Goal: Transaction & Acquisition: Book appointment/travel/reservation

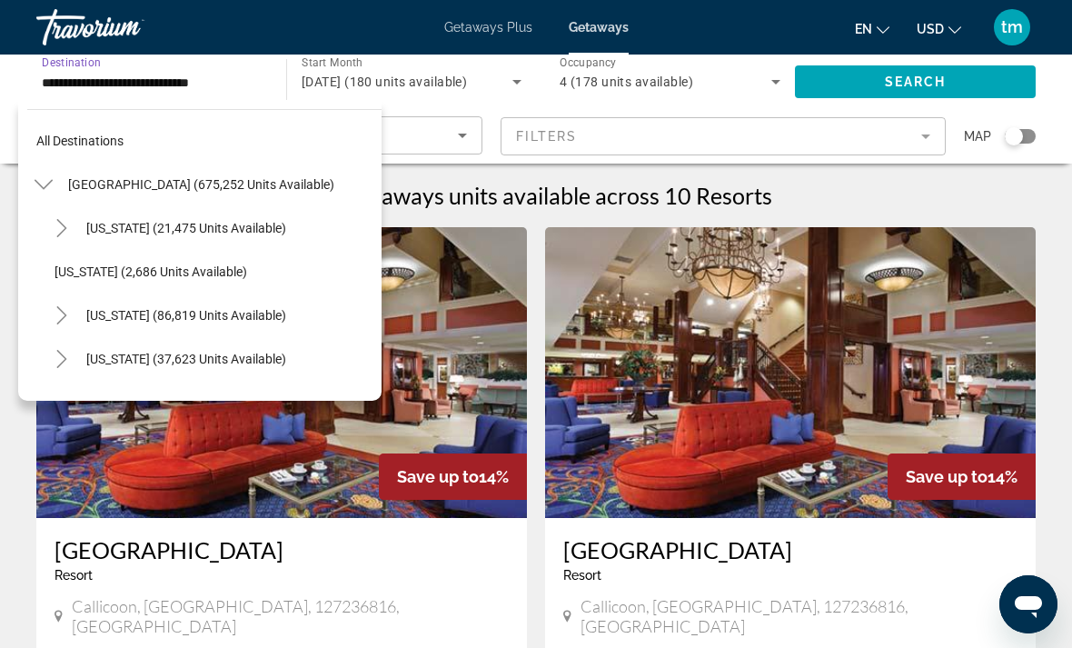
scroll to position [1155, 0]
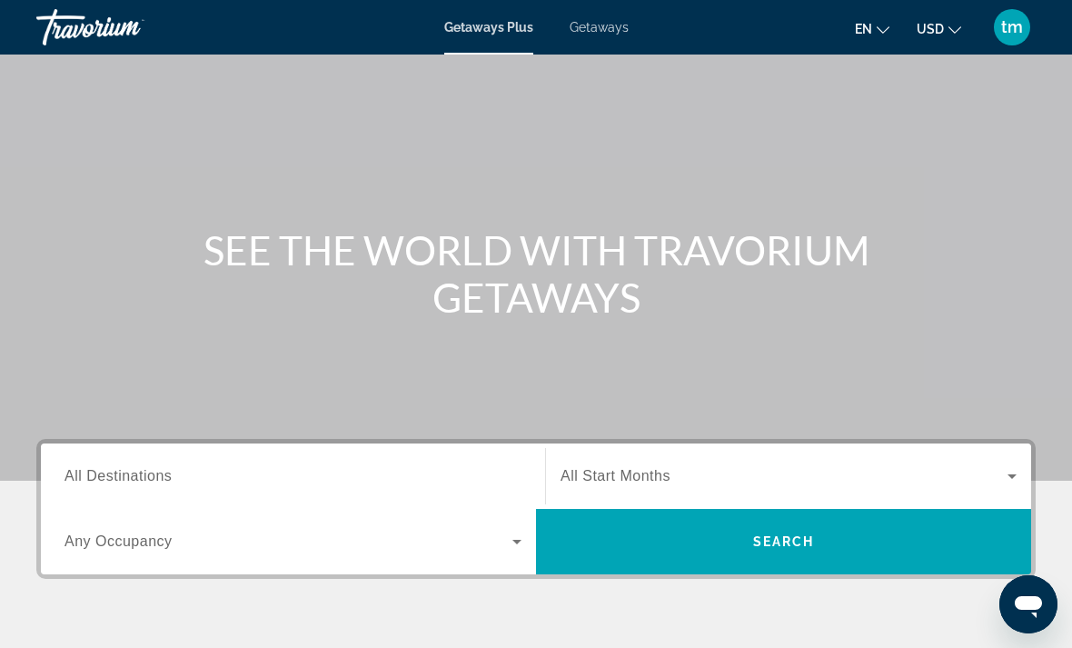
click at [138, 474] on span "All Destinations" at bounding box center [118, 475] width 107 height 15
click at [138, 474] on input "Destination All Destinations" at bounding box center [293, 477] width 457 height 22
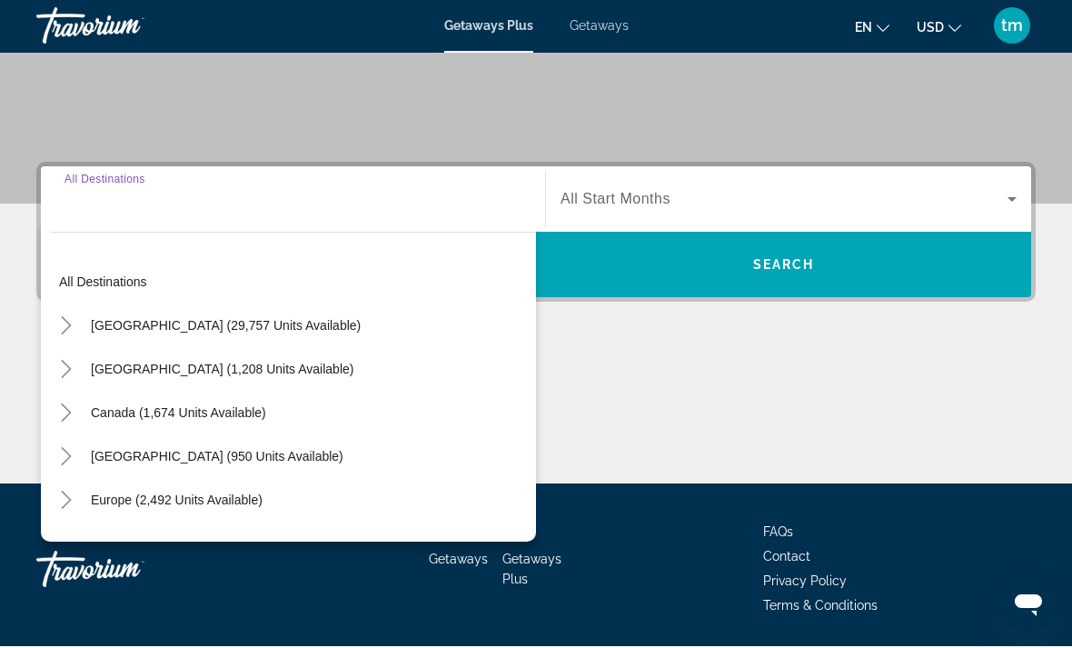
scroll to position [342, 0]
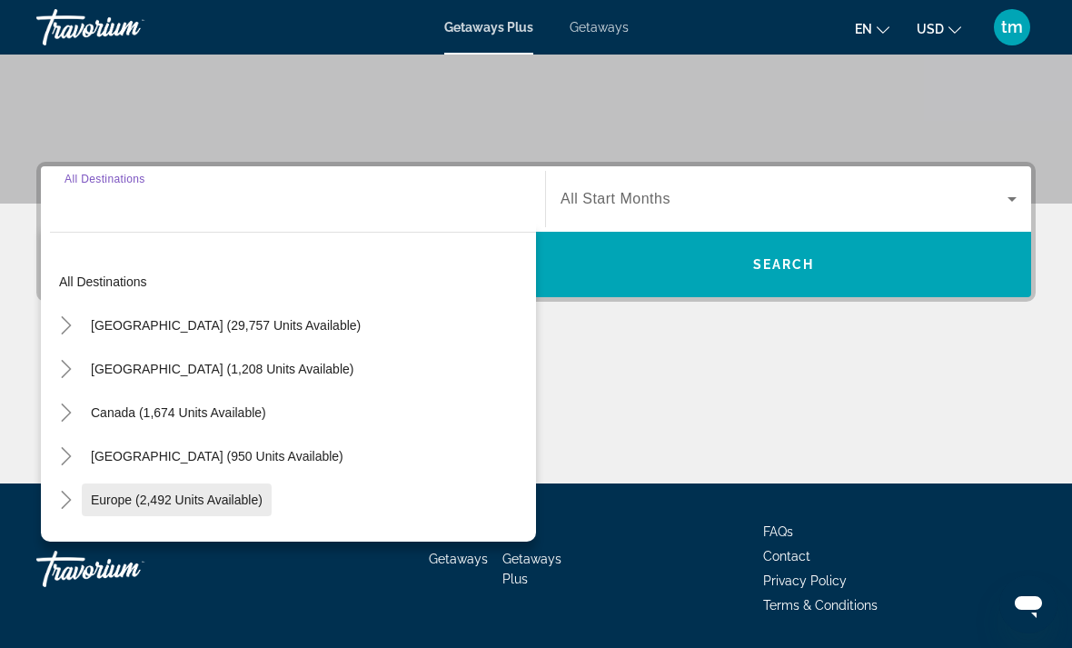
click at [135, 493] on span "Europe (2,492 units available)" at bounding box center [177, 500] width 172 height 15
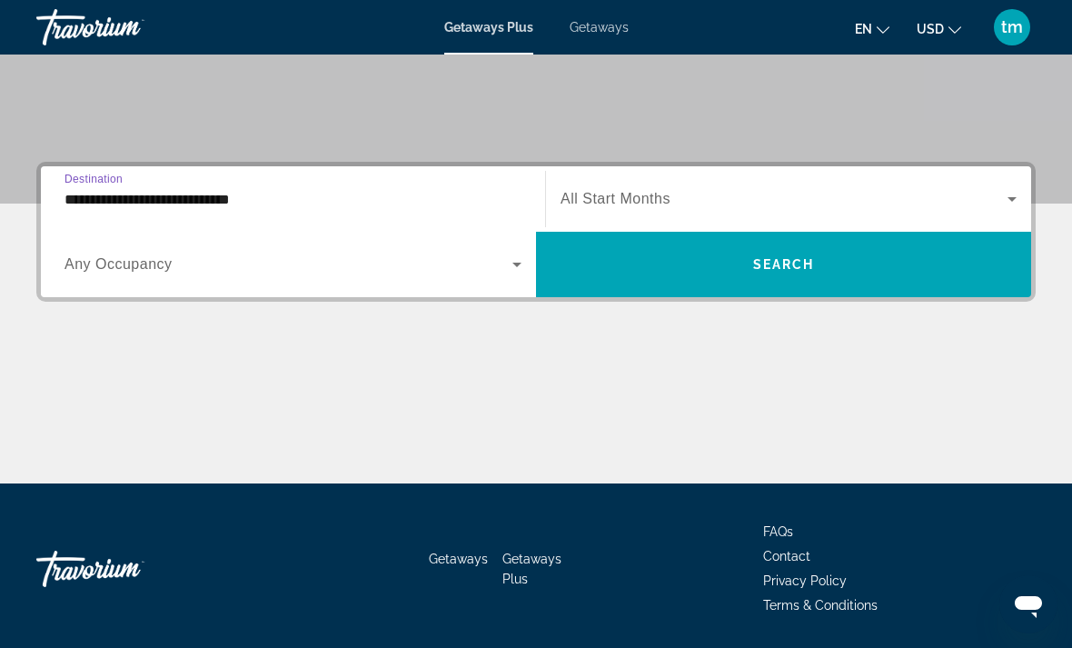
click at [138, 209] on input "**********" at bounding box center [293, 200] width 457 height 22
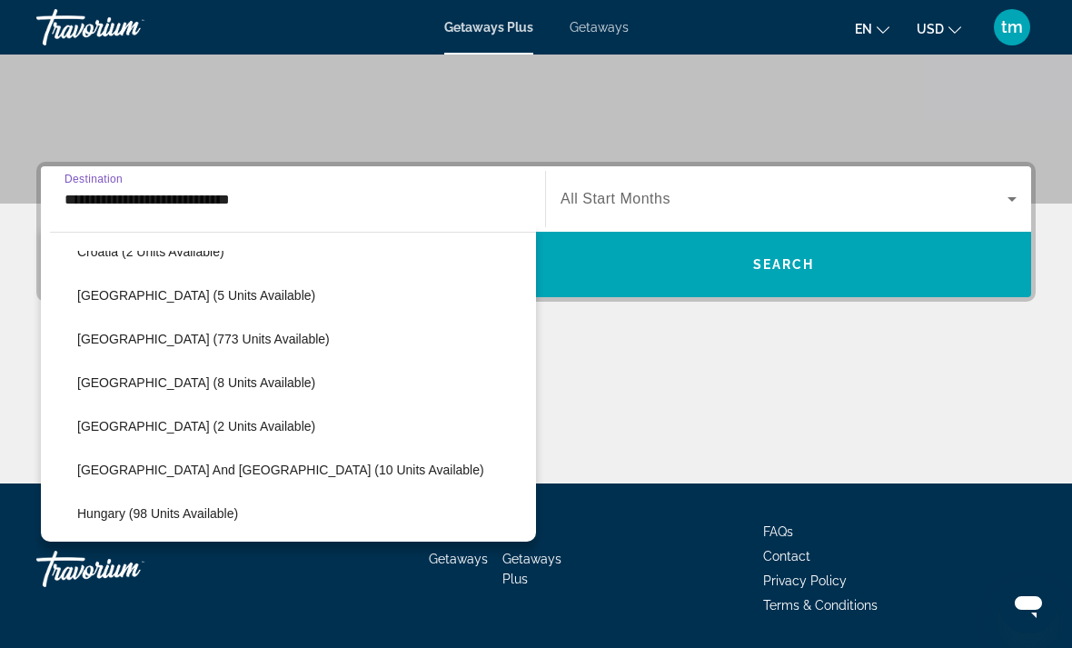
scroll to position [425, 0]
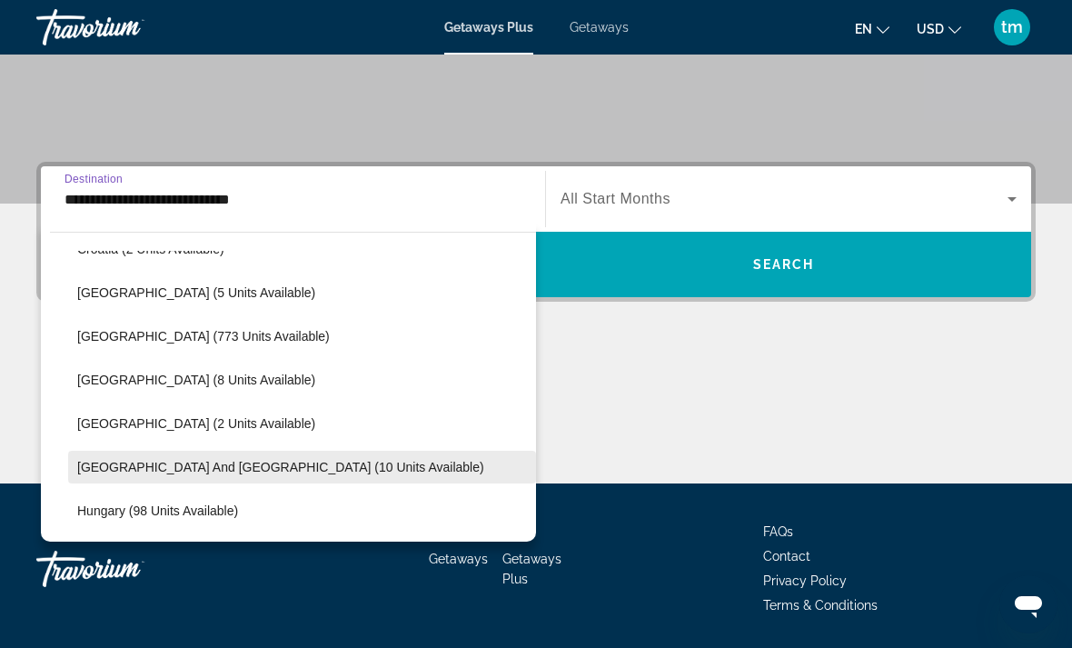
click at [106, 465] on span "Greece and Cyprus (10 units available)" at bounding box center [280, 467] width 407 height 15
type input "**********"
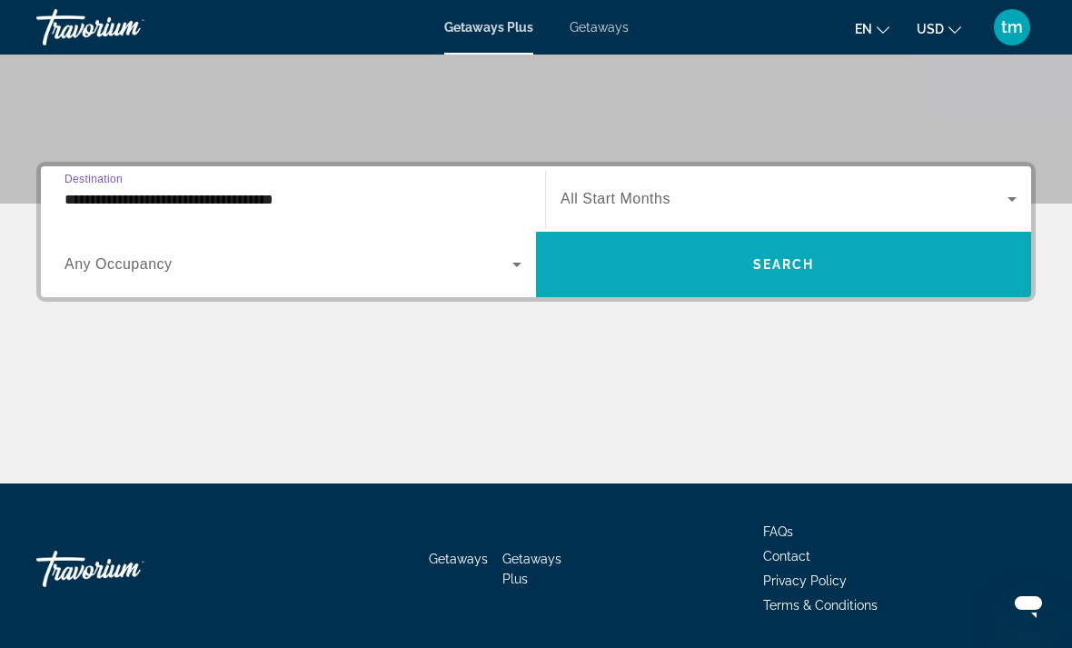
click at [808, 266] on span "Search" at bounding box center [784, 264] width 62 height 15
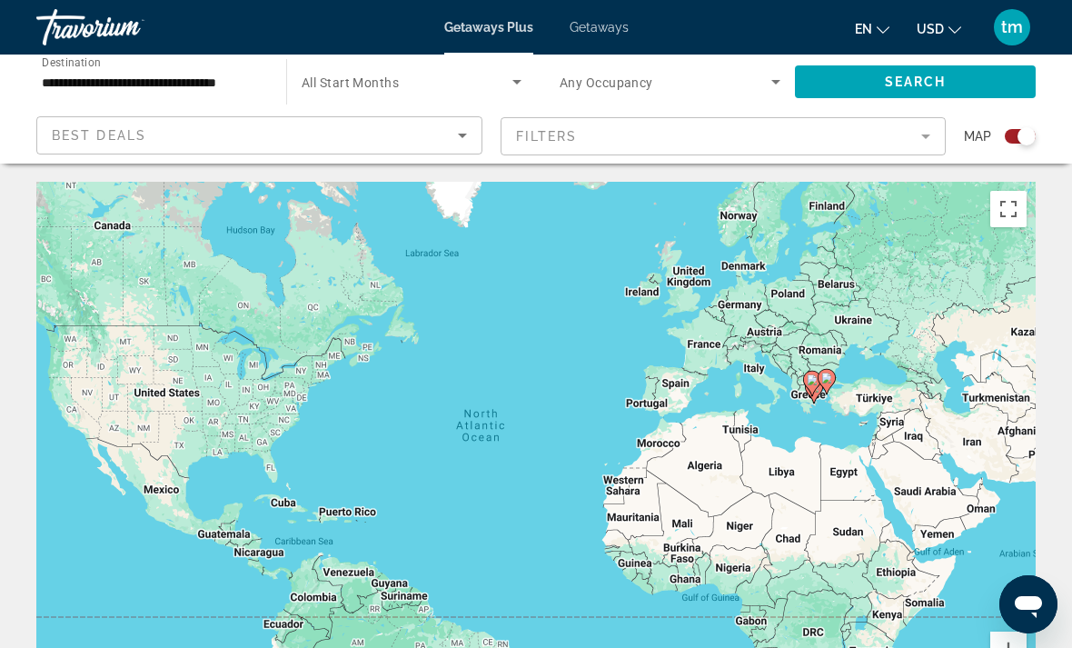
click at [1023, 140] on div "Search widget" at bounding box center [1027, 136] width 18 height 18
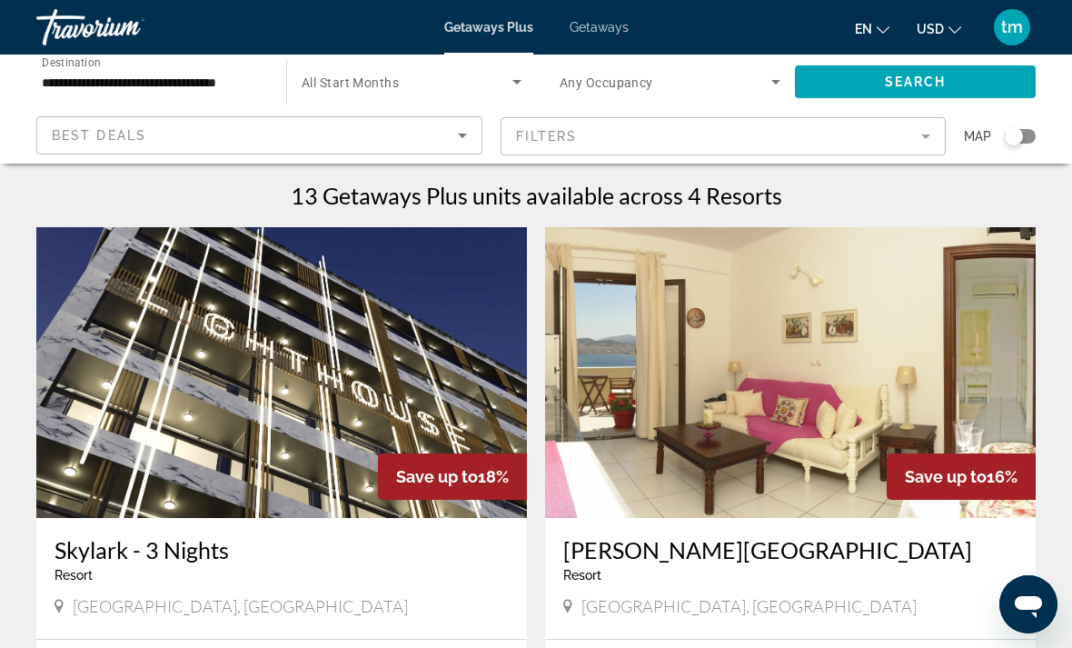
click at [223, 60] on div "**********" at bounding box center [152, 82] width 221 height 52
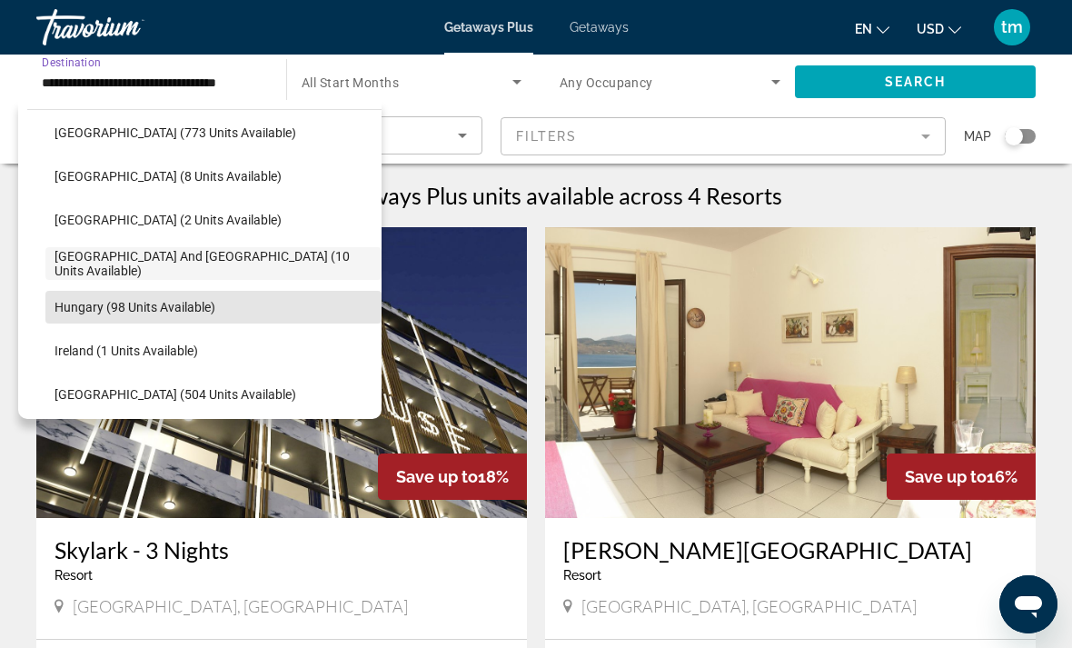
scroll to position [486, 0]
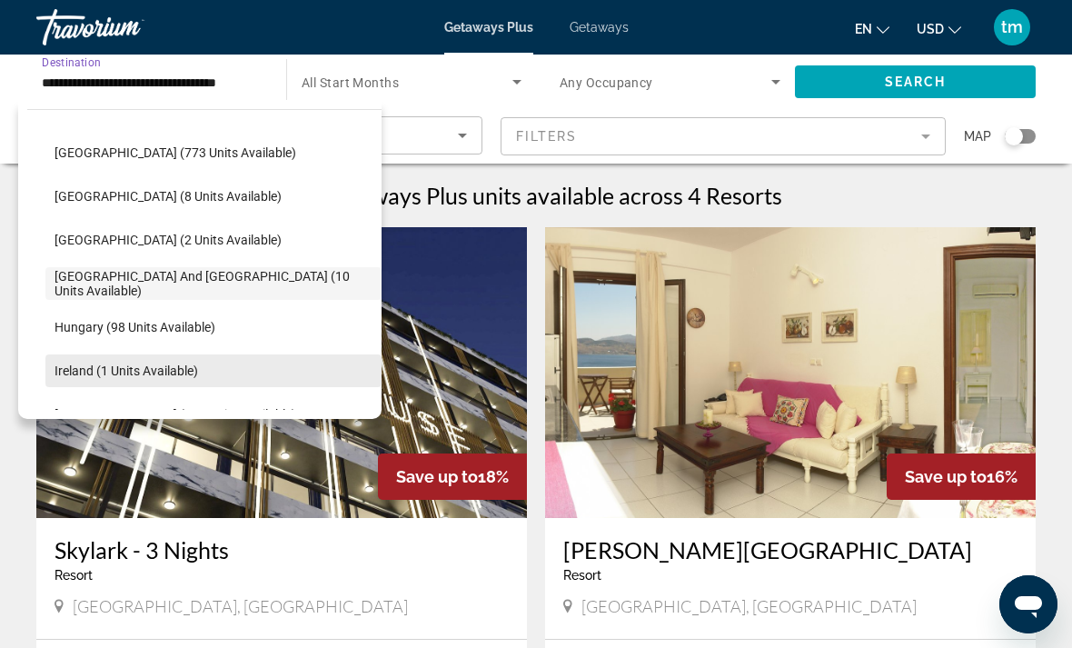
click at [264, 368] on span "Search widget" at bounding box center [213, 371] width 336 height 44
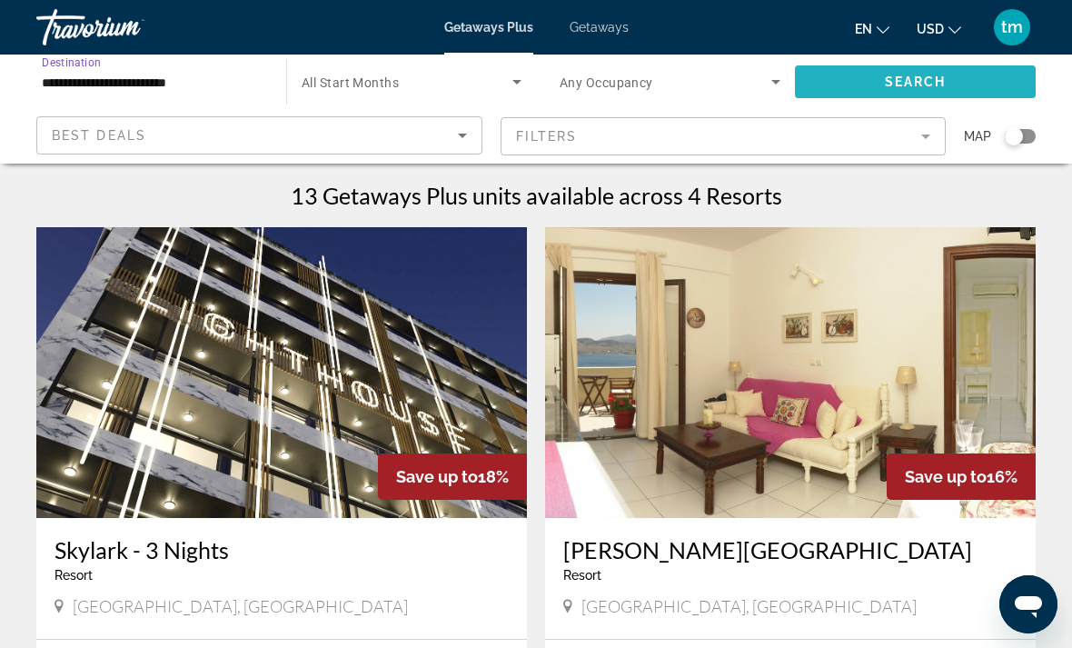
click at [960, 85] on span "Search widget" at bounding box center [915, 82] width 241 height 44
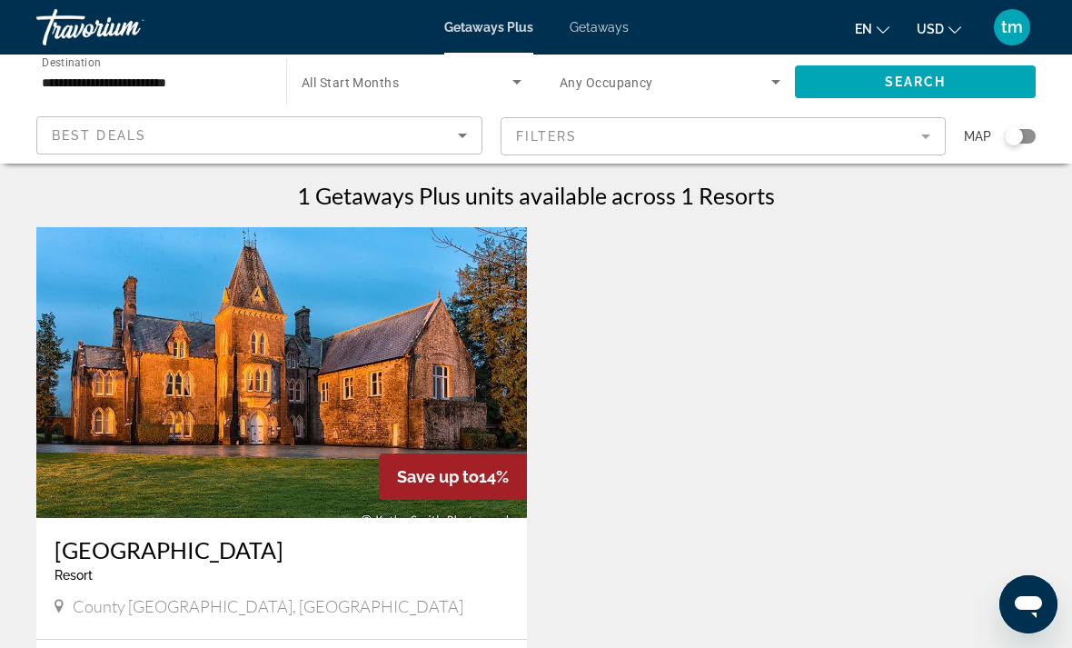
click at [176, 82] on input "**********" at bounding box center [152, 83] width 221 height 22
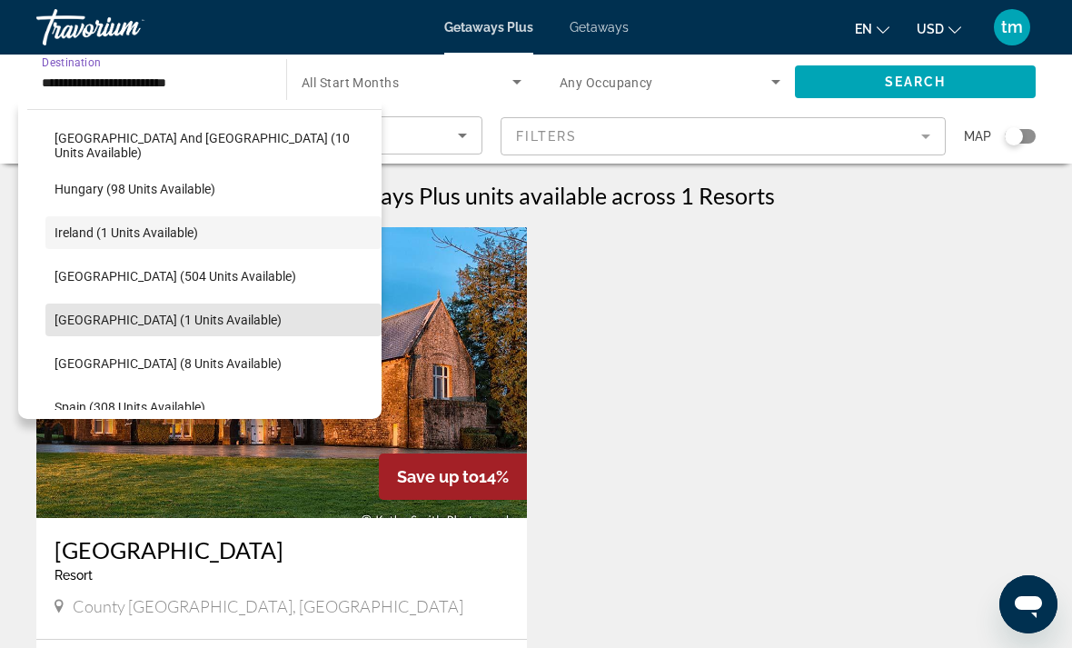
scroll to position [634, 0]
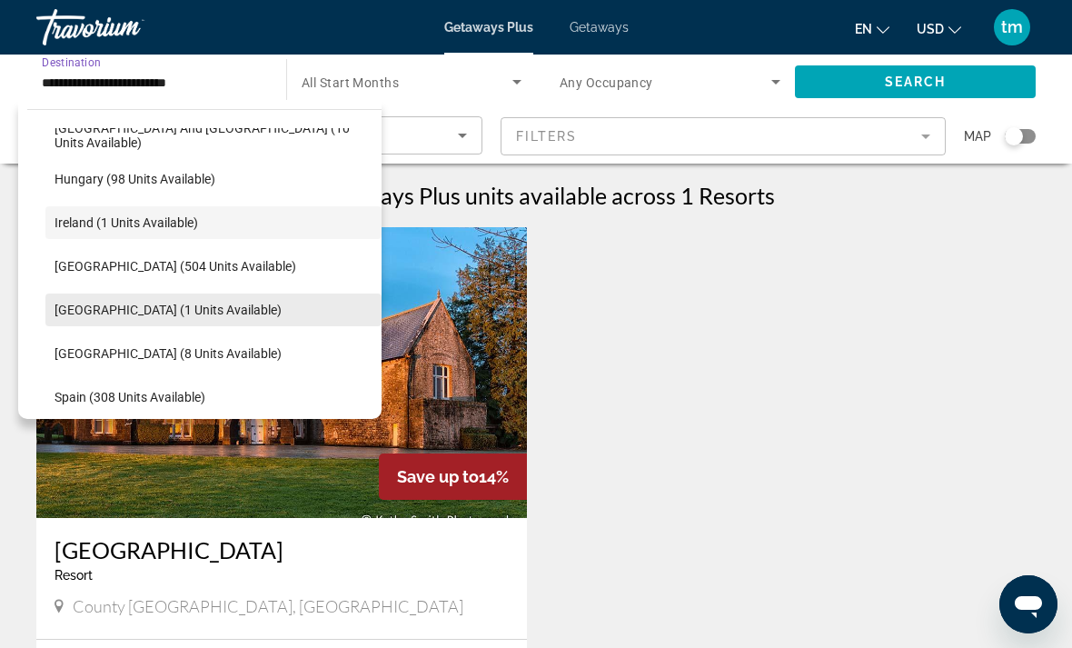
click at [240, 308] on span "Search widget" at bounding box center [213, 310] width 336 height 44
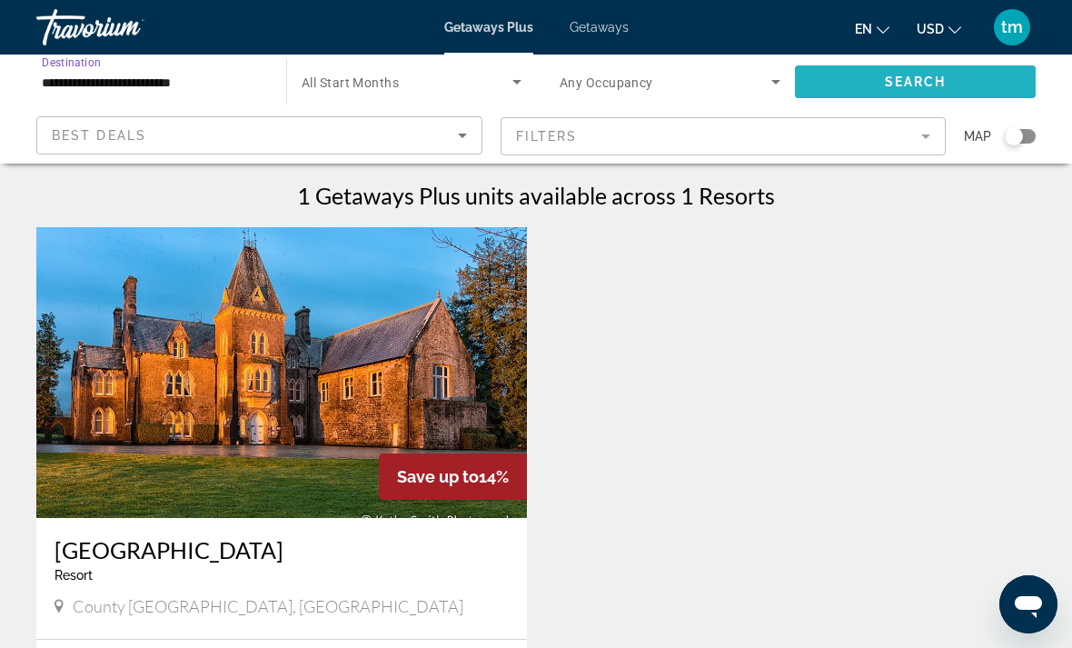
click at [900, 81] on span "Search" at bounding box center [916, 82] width 62 height 15
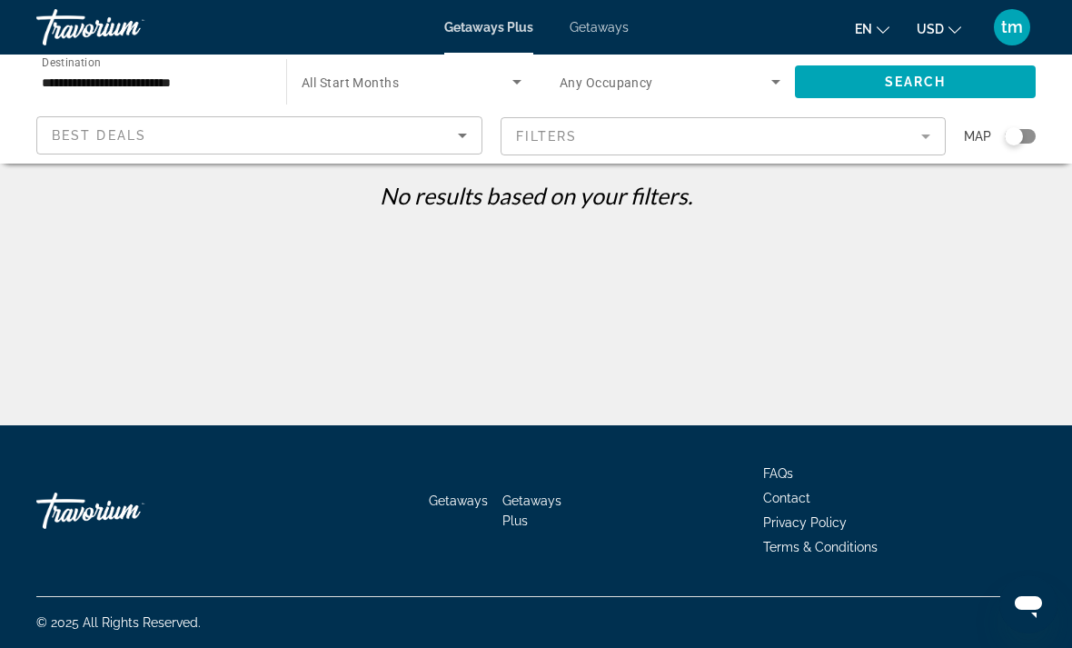
click at [629, 86] on span "Any Occupancy" at bounding box center [607, 82] width 94 height 15
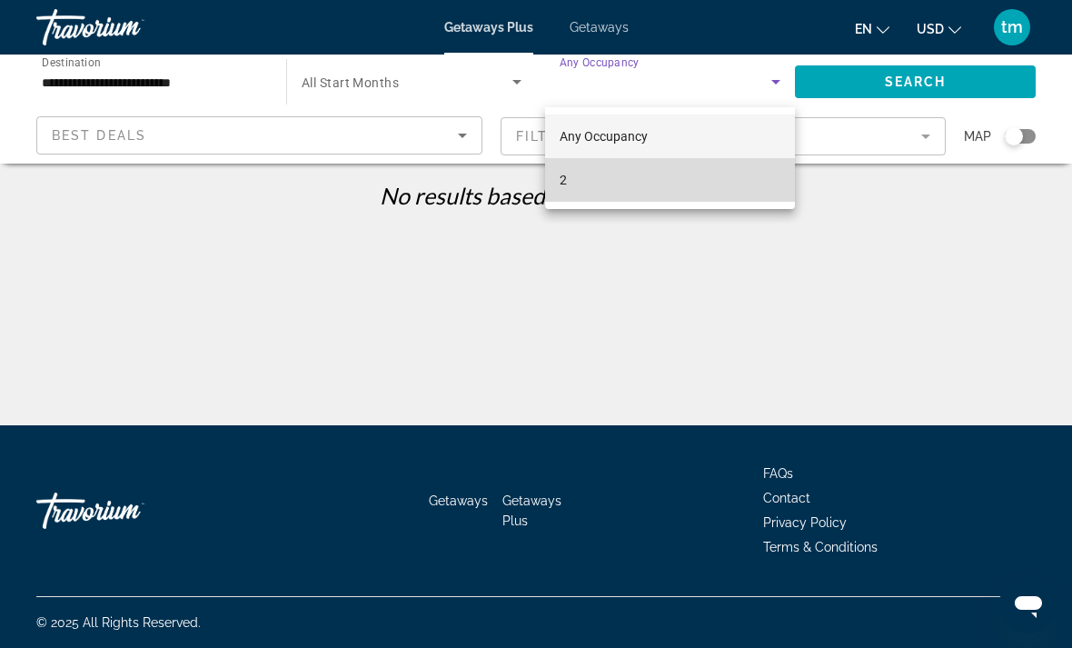
click at [628, 184] on mat-option "2" at bounding box center [670, 180] width 250 height 44
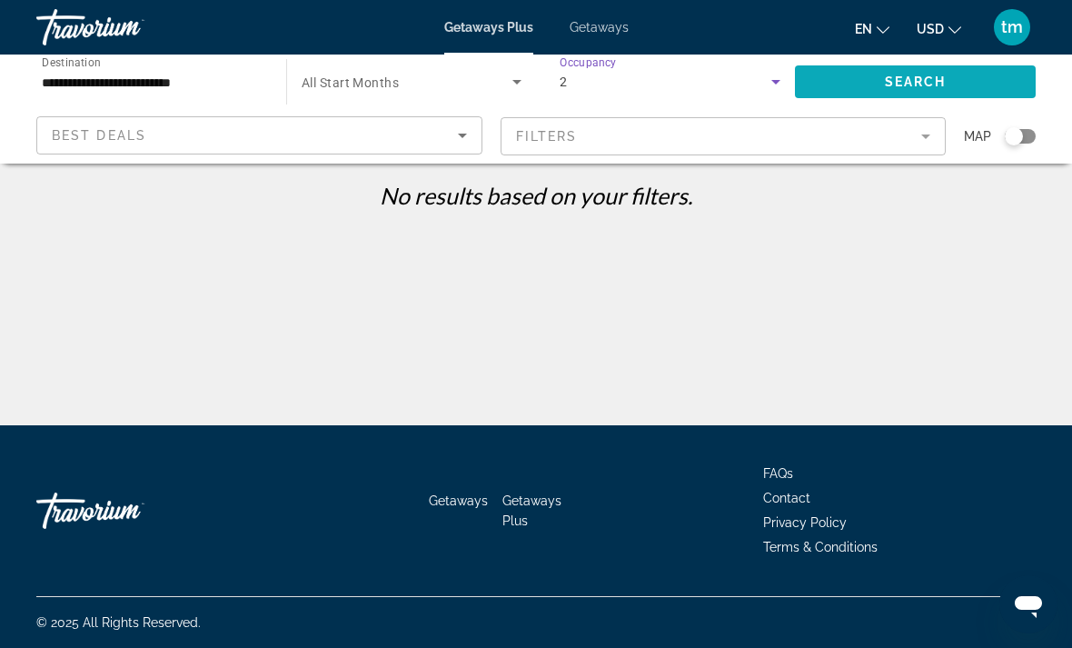
click at [855, 82] on span "Search widget" at bounding box center [915, 82] width 241 height 44
click at [169, 78] on input "**********" at bounding box center [152, 83] width 221 height 22
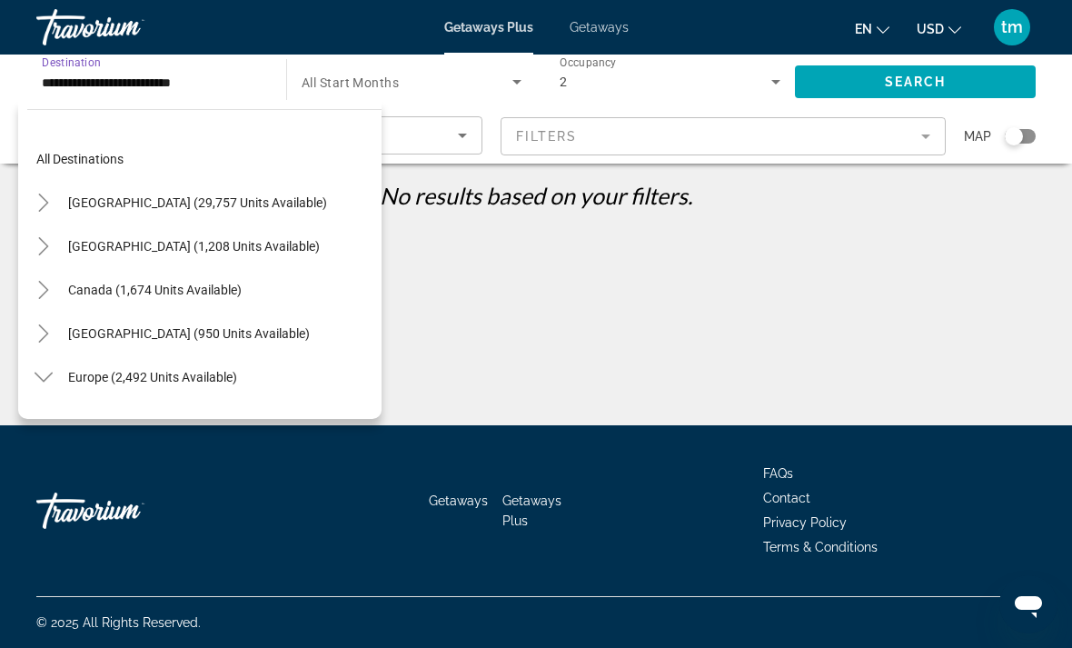
scroll to position [675, 0]
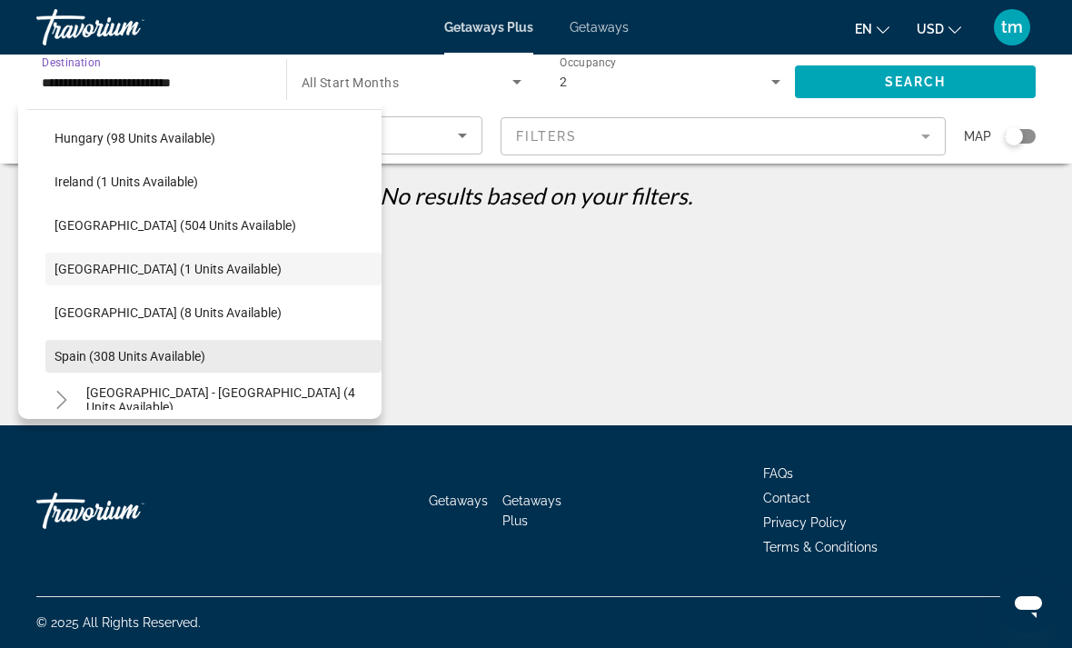
click at [160, 359] on span "Spain (308 units available)" at bounding box center [130, 356] width 151 height 15
type input "**********"
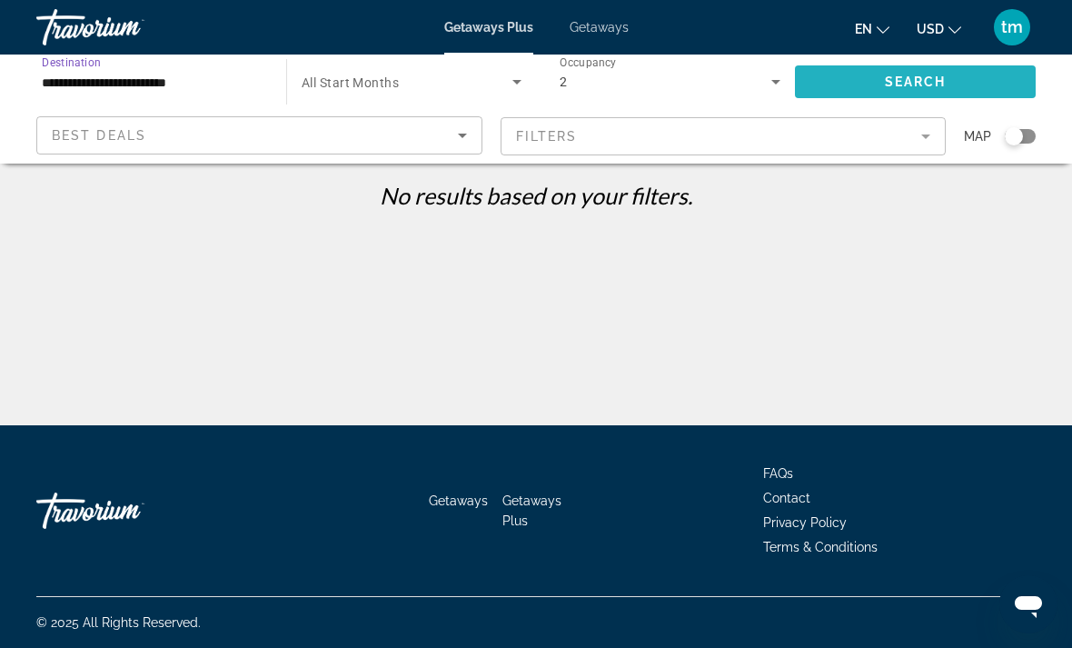
click at [876, 65] on span "Search widget" at bounding box center [915, 82] width 241 height 44
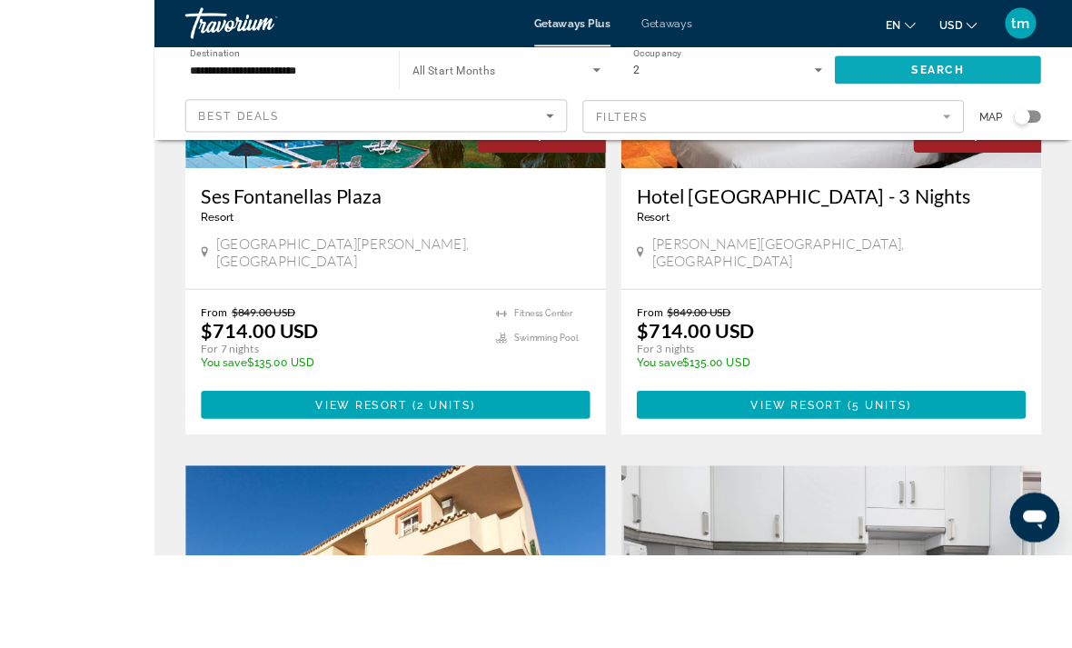
scroll to position [432, 0]
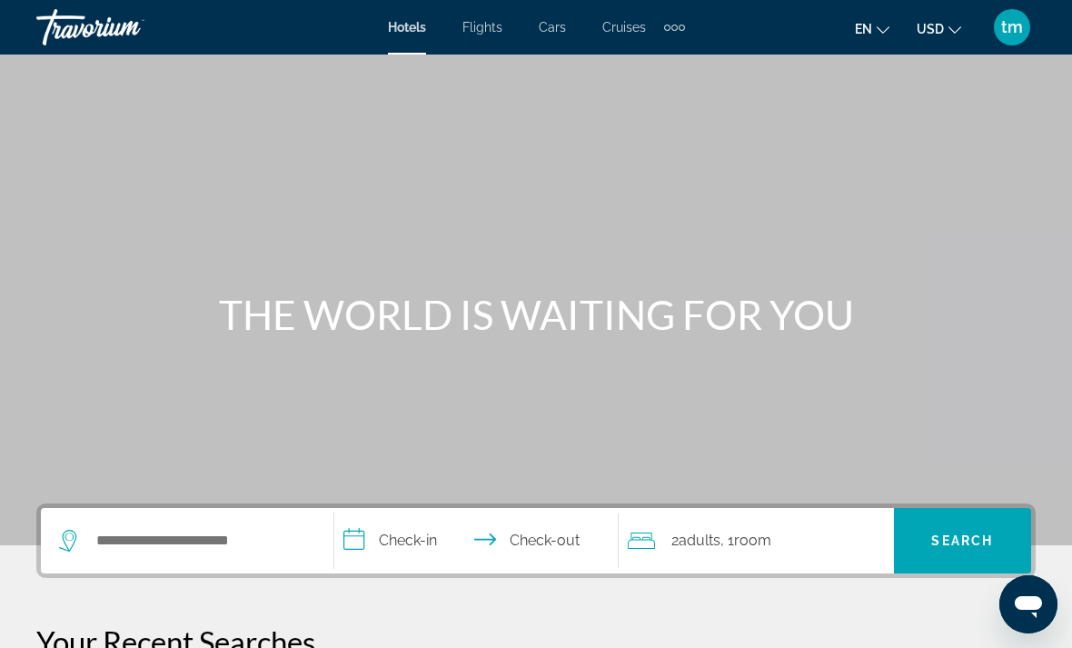
click at [494, 27] on span "Flights" at bounding box center [483, 27] width 40 height 15
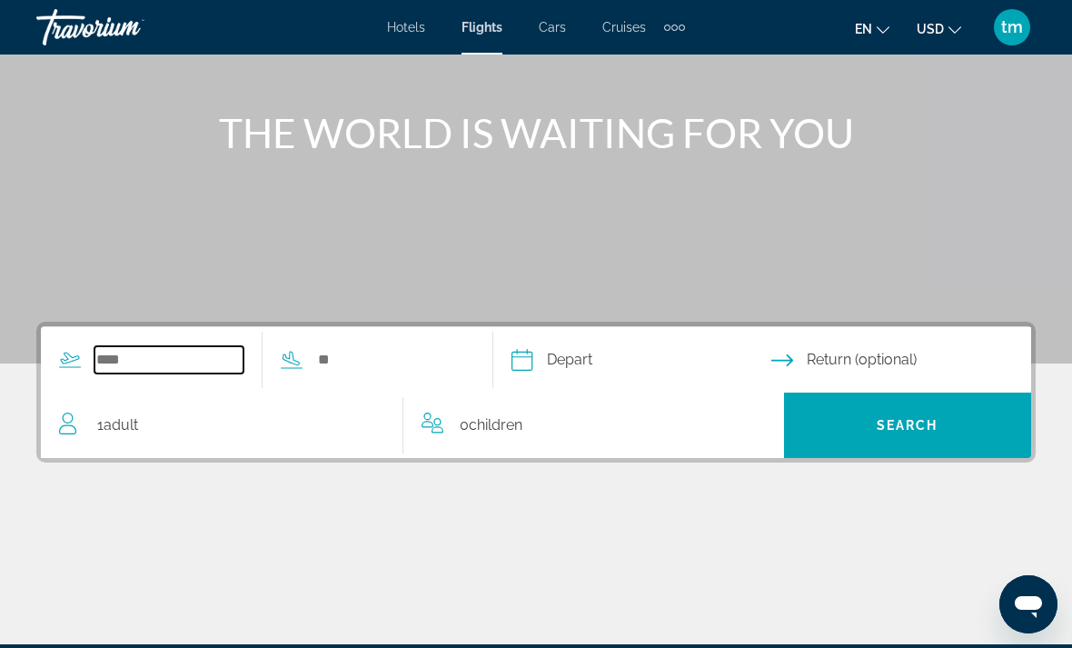
click at [209, 354] on input "Search widget" at bounding box center [169, 359] width 149 height 27
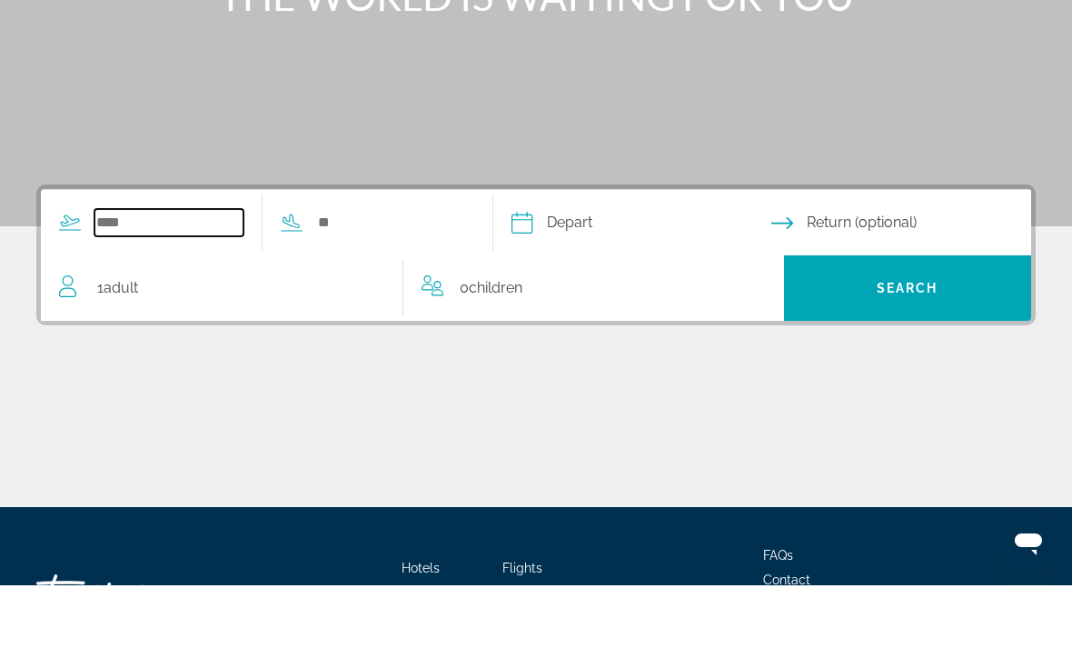
scroll to position [280, 0]
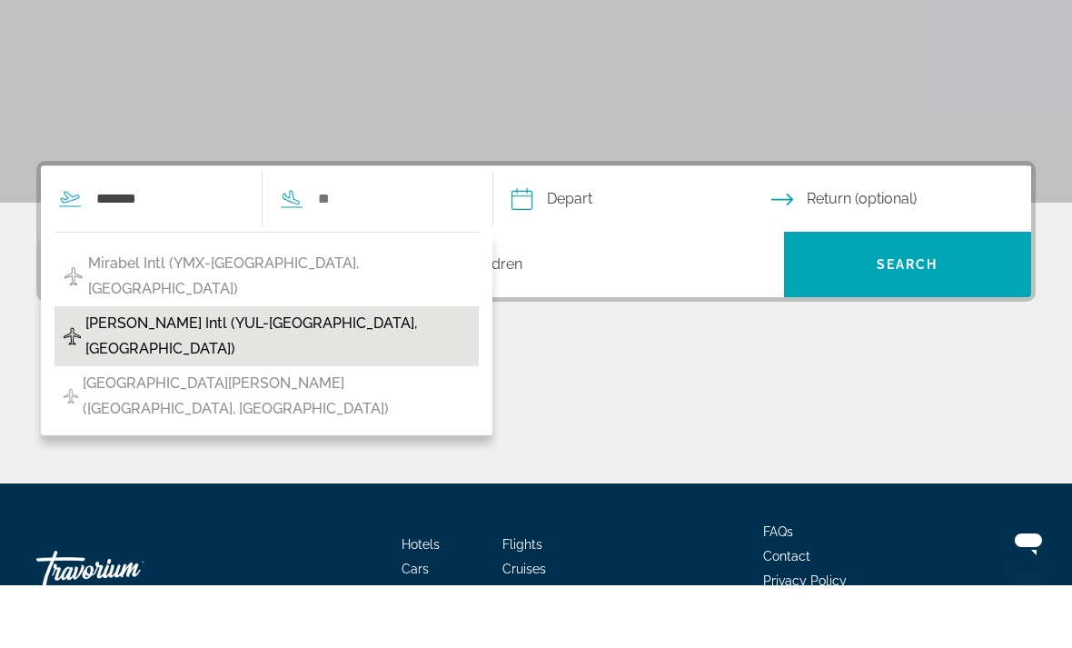
click at [429, 369] on button "[PERSON_NAME] Intl (YUL-[GEOGRAPHIC_DATA], [GEOGRAPHIC_DATA])" at bounding box center [267, 399] width 424 height 60
type input "**********"
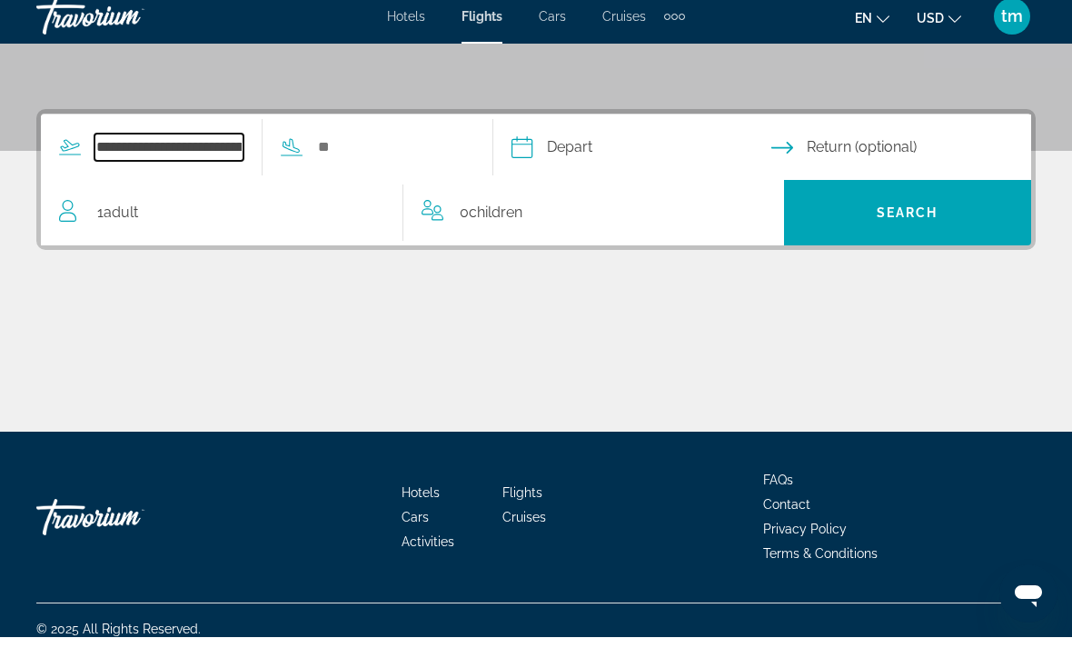
scroll to position [401, 0]
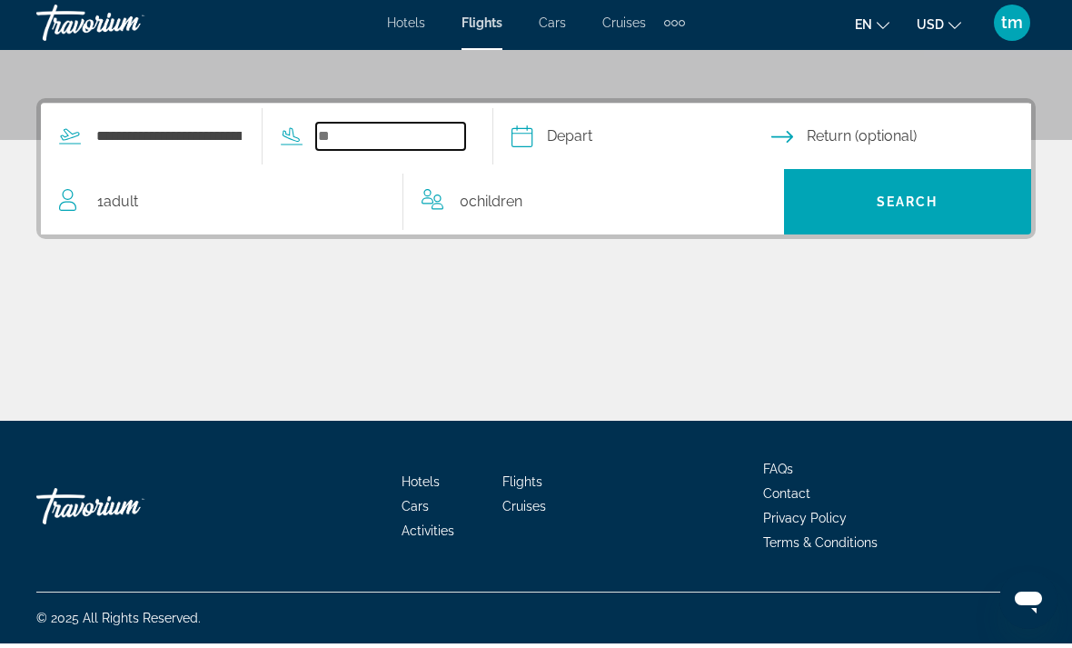
click at [465, 130] on input "Search widget" at bounding box center [390, 140] width 149 height 27
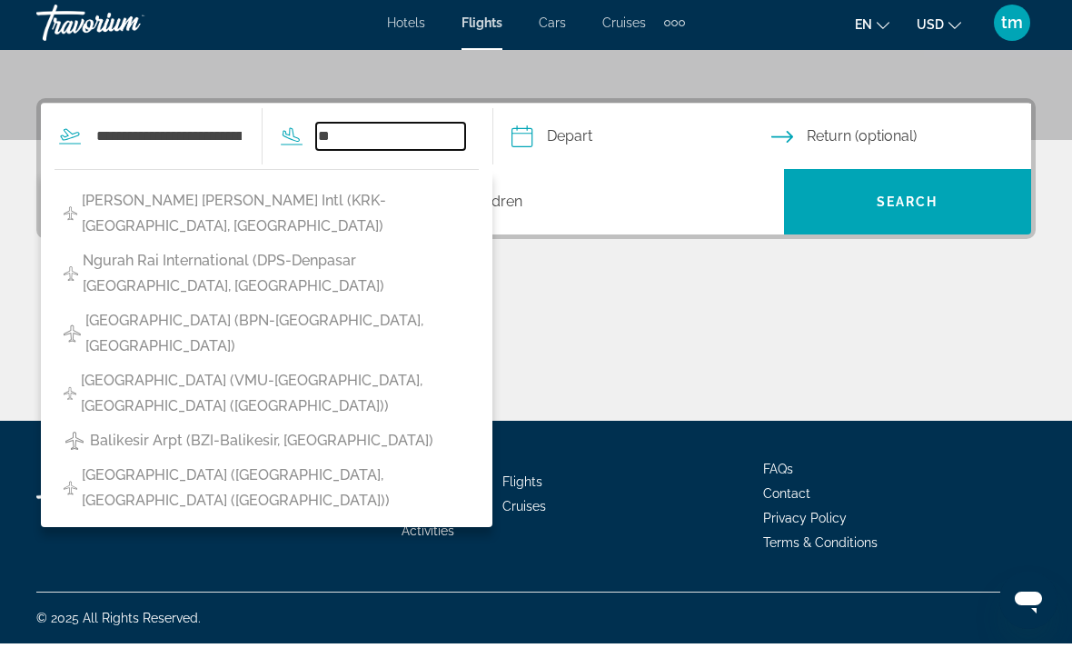
type input "*"
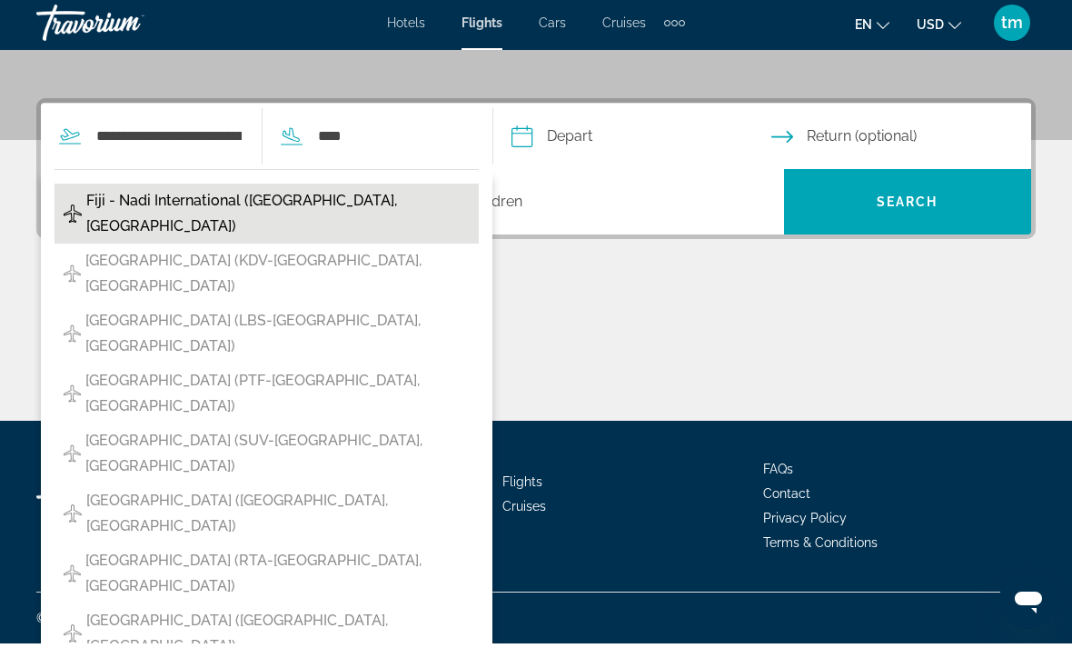
click at [446, 193] on button "Fiji - Nadi International ([GEOGRAPHIC_DATA], [GEOGRAPHIC_DATA])" at bounding box center [267, 218] width 424 height 60
type input "**********"
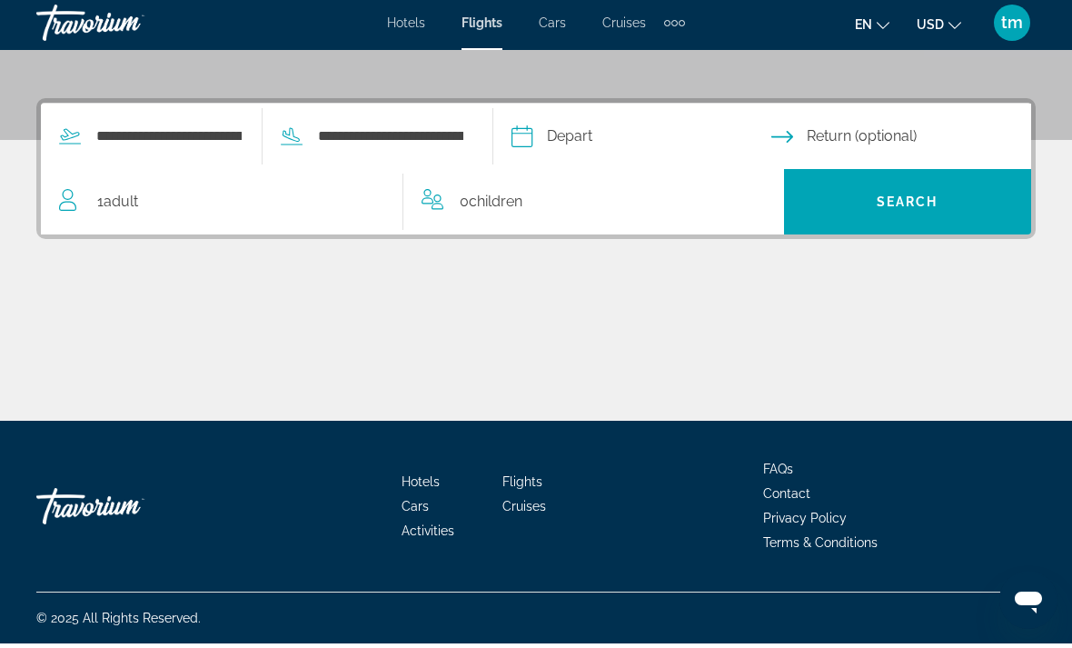
click at [658, 134] on input "Depart date" at bounding box center [640, 143] width 267 height 71
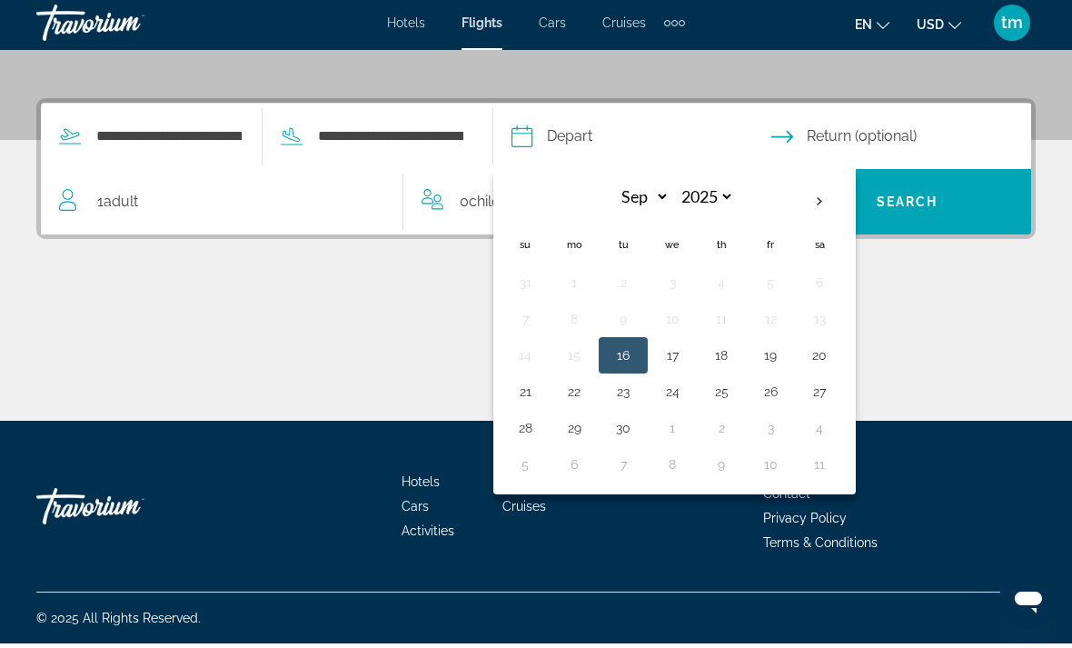
scroll to position [343, 0]
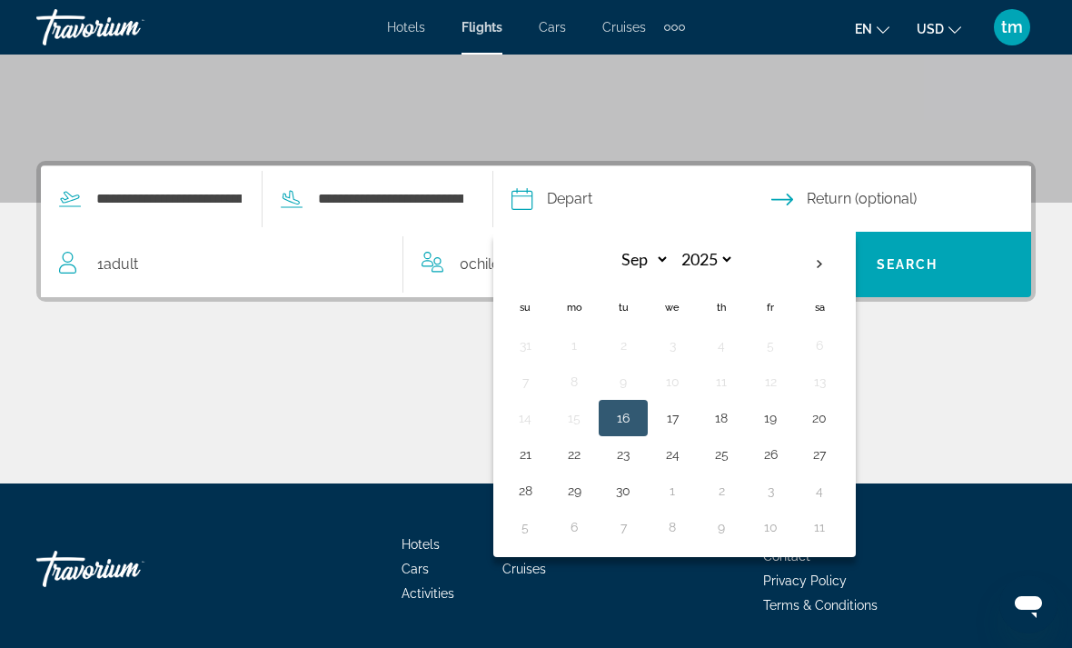
click at [844, 253] on button "Next month" at bounding box center [819, 265] width 49 height 42
select select "*"
click at [687, 412] on button "15" at bounding box center [672, 417] width 29 height 25
type input "**********"
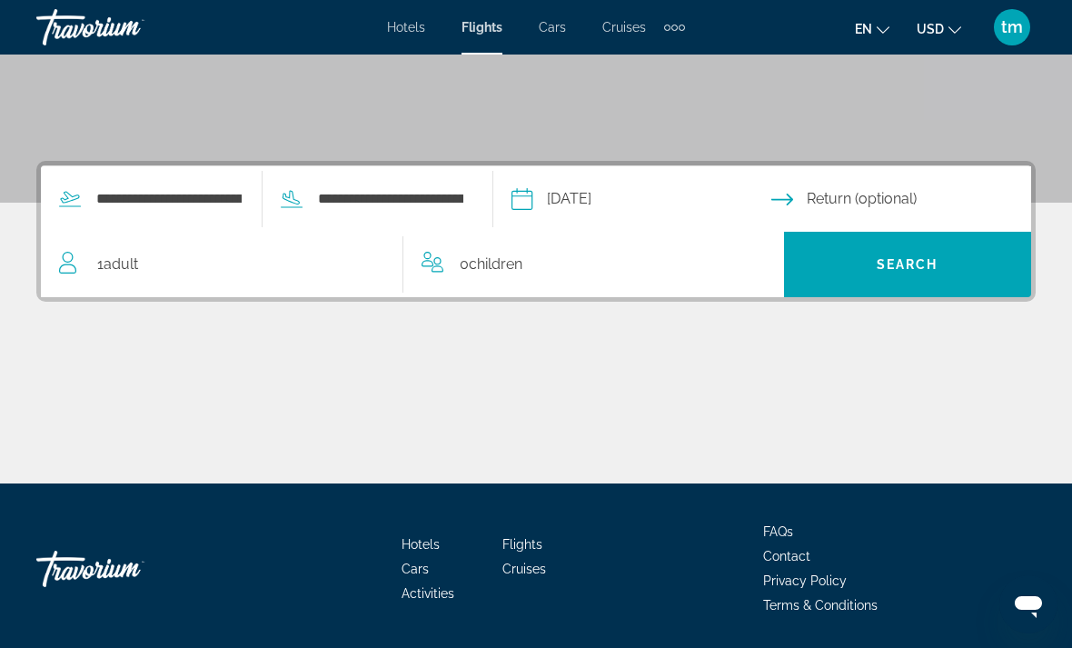
click at [893, 194] on input "Return date" at bounding box center [905, 201] width 267 height 71
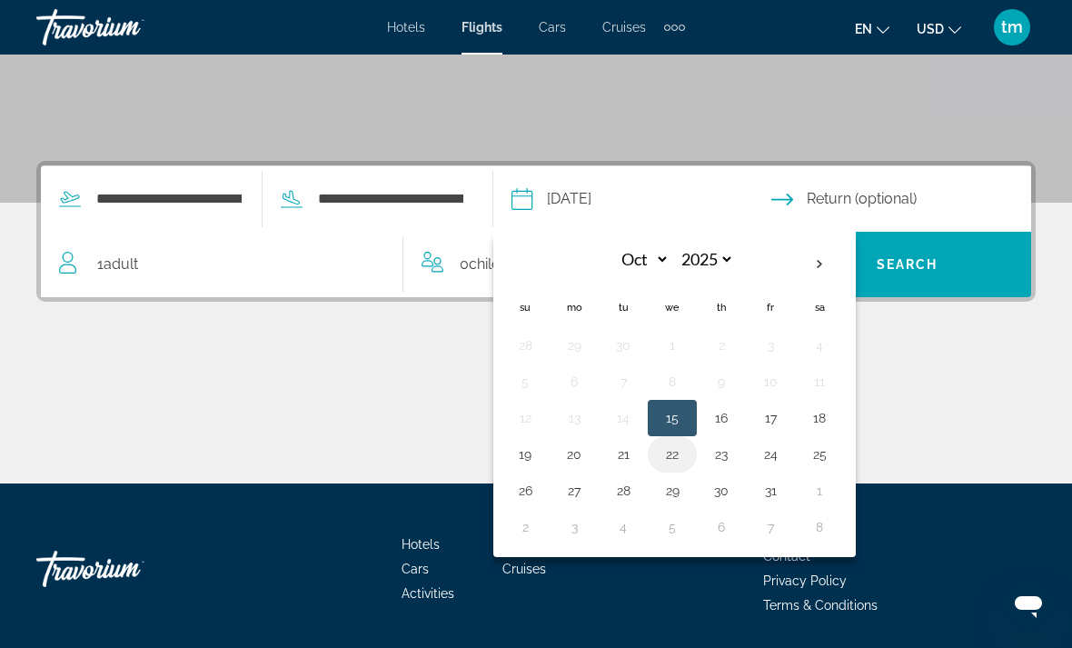
click at [687, 453] on button "22" at bounding box center [672, 454] width 29 height 25
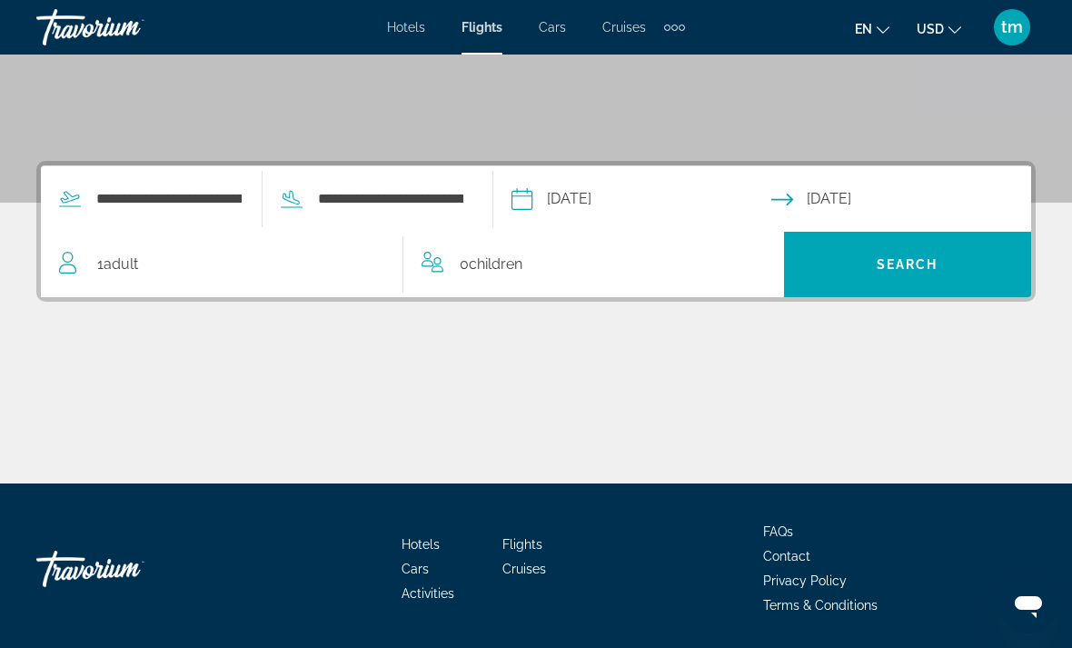
type input "**********"
click at [254, 280] on div "1 Adult Adults" at bounding box center [231, 264] width 344 height 65
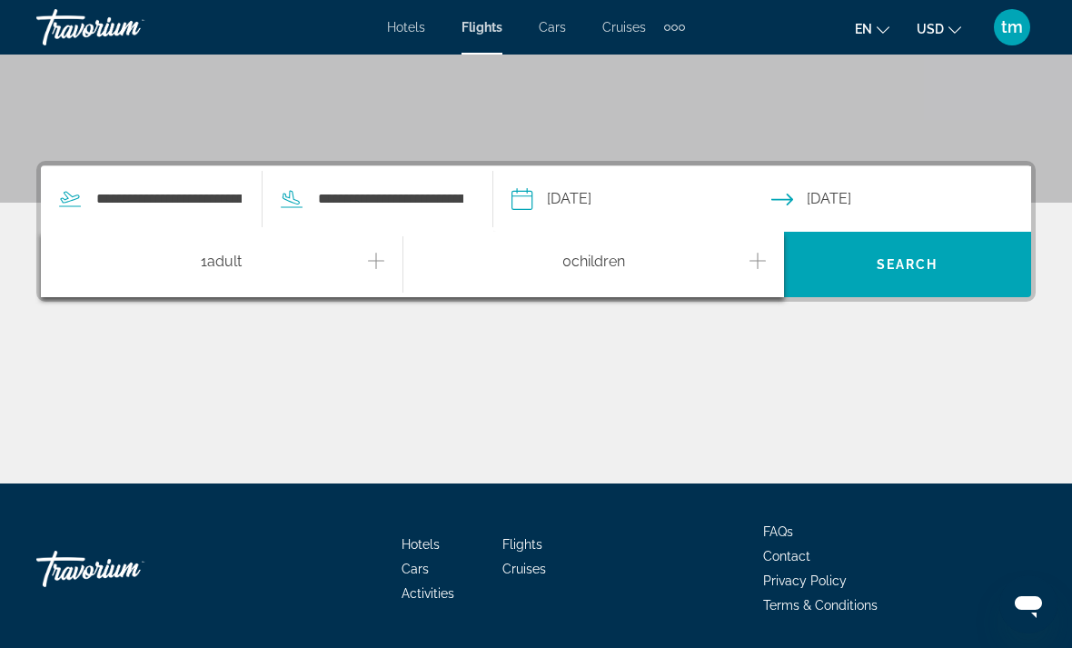
click at [358, 269] on div "1 Adult Adults" at bounding box center [230, 265] width 343 height 32
click at [380, 272] on button "Increment adults" at bounding box center [376, 265] width 16 height 32
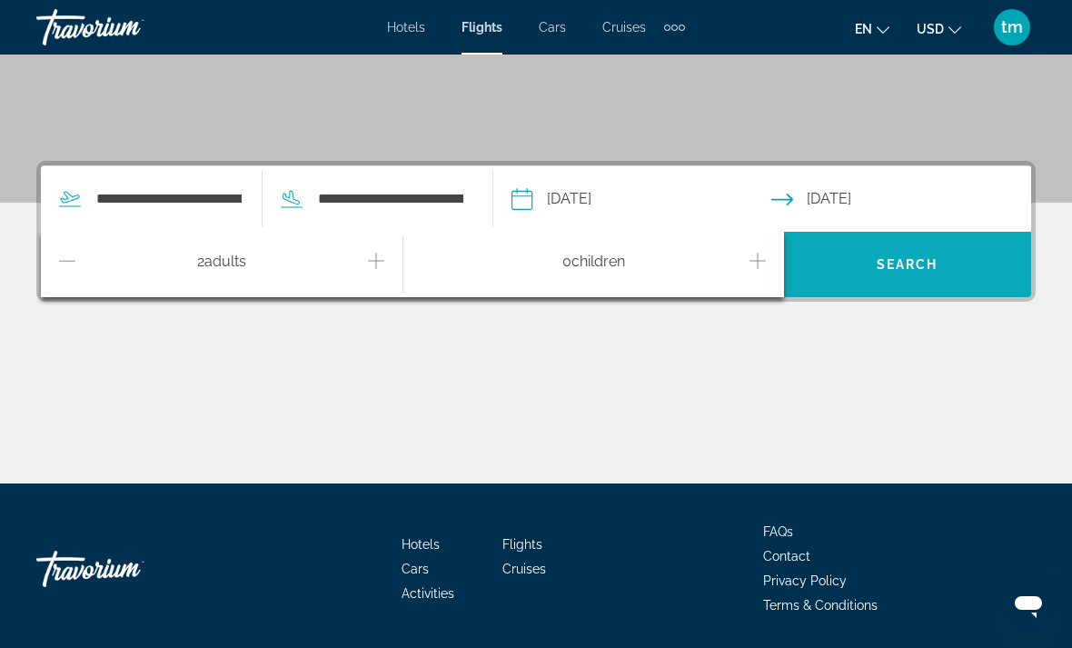
click at [939, 252] on span "Search widget" at bounding box center [908, 265] width 248 height 44
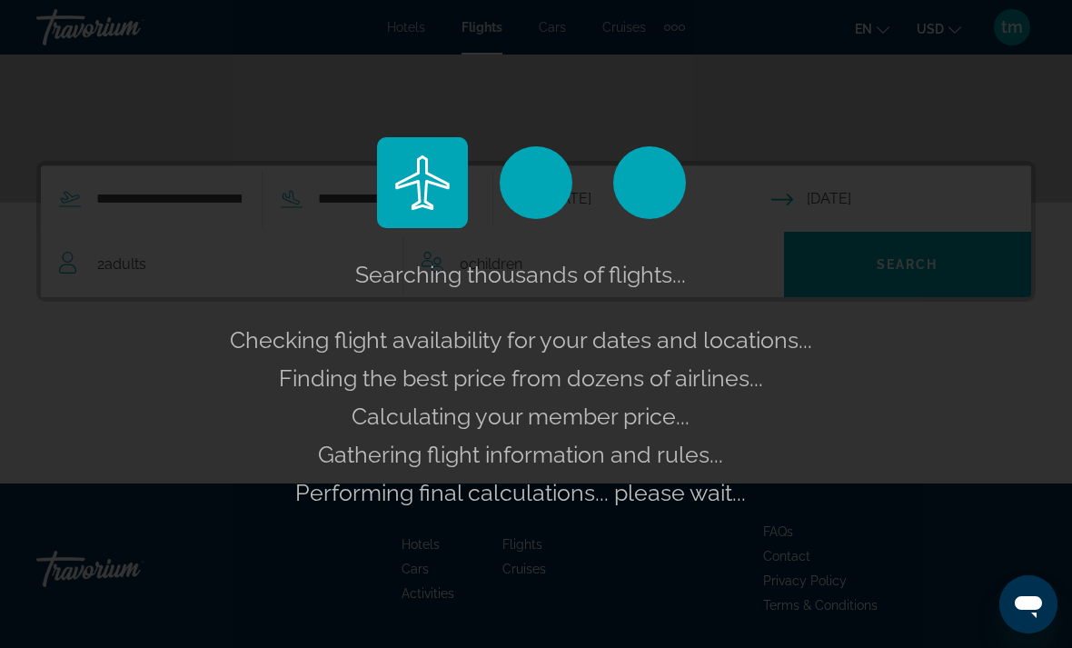
click at [878, 363] on div "Searching thousands of flights... Checking flight availability for your dates a…" at bounding box center [536, 324] width 1072 height 648
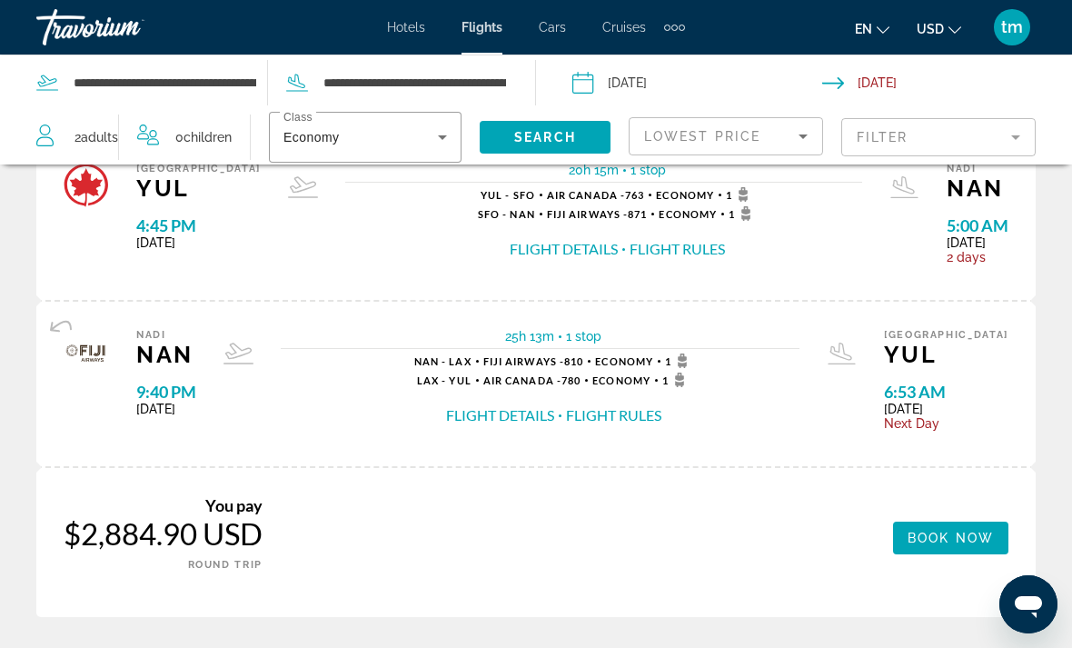
scroll to position [1127, 0]
click at [809, 133] on icon "Sort by" at bounding box center [803, 136] width 22 height 22
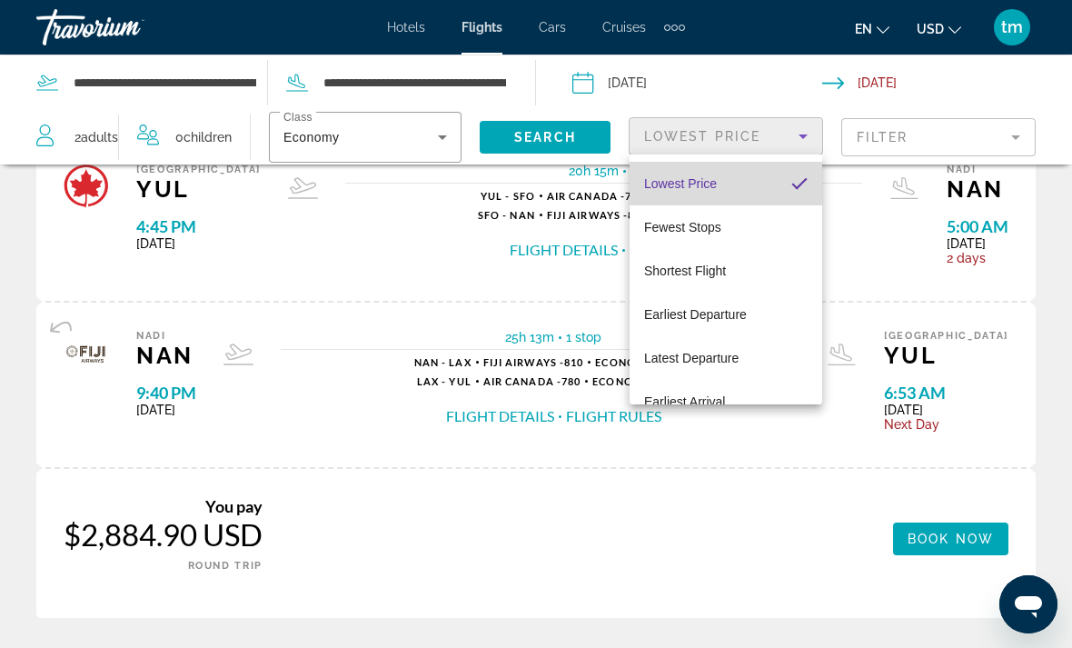
click at [754, 189] on mat-option "Lowest Price" at bounding box center [726, 184] width 193 height 44
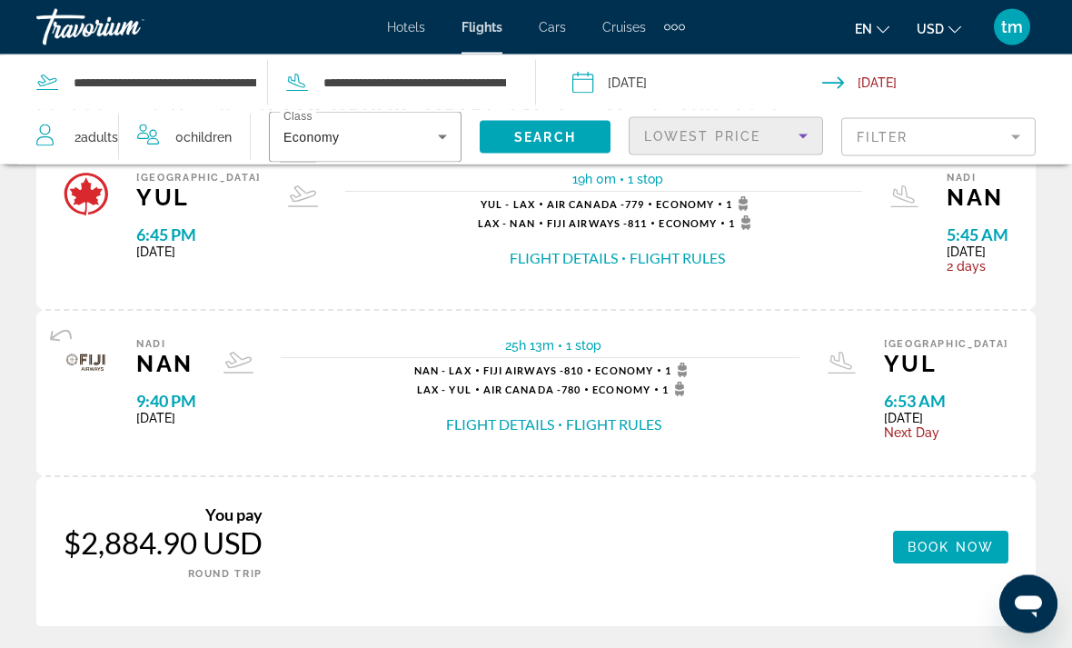
scroll to position [83, 0]
click at [968, 554] on span "Main content" at bounding box center [950, 547] width 115 height 44
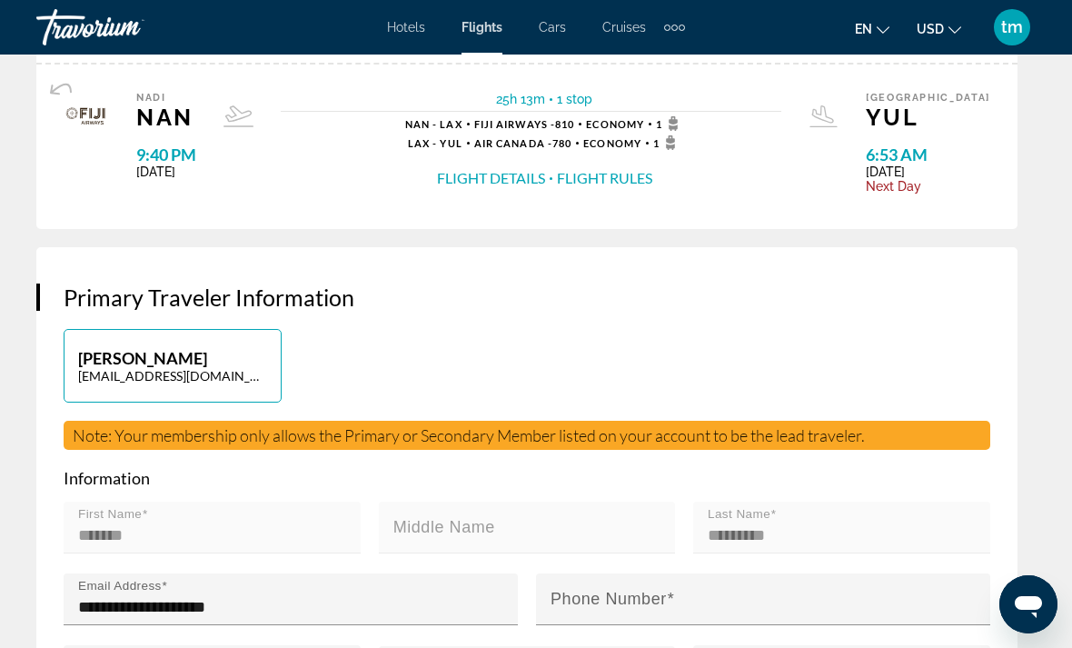
scroll to position [381, 0]
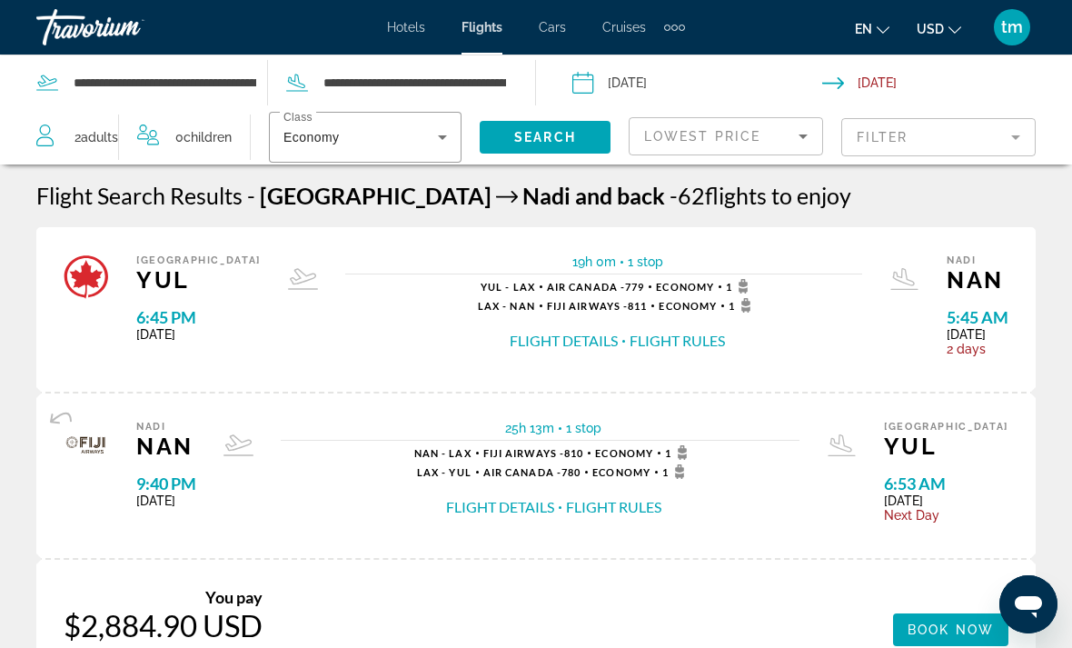
click at [682, 25] on div "Extra navigation items" at bounding box center [682, 28] width 6 height 6
click at [774, 26] on div "en English Español Français Italiano Português русский USD USD ($) MXN (Mex$) C…" at bounding box center [869, 27] width 333 height 38
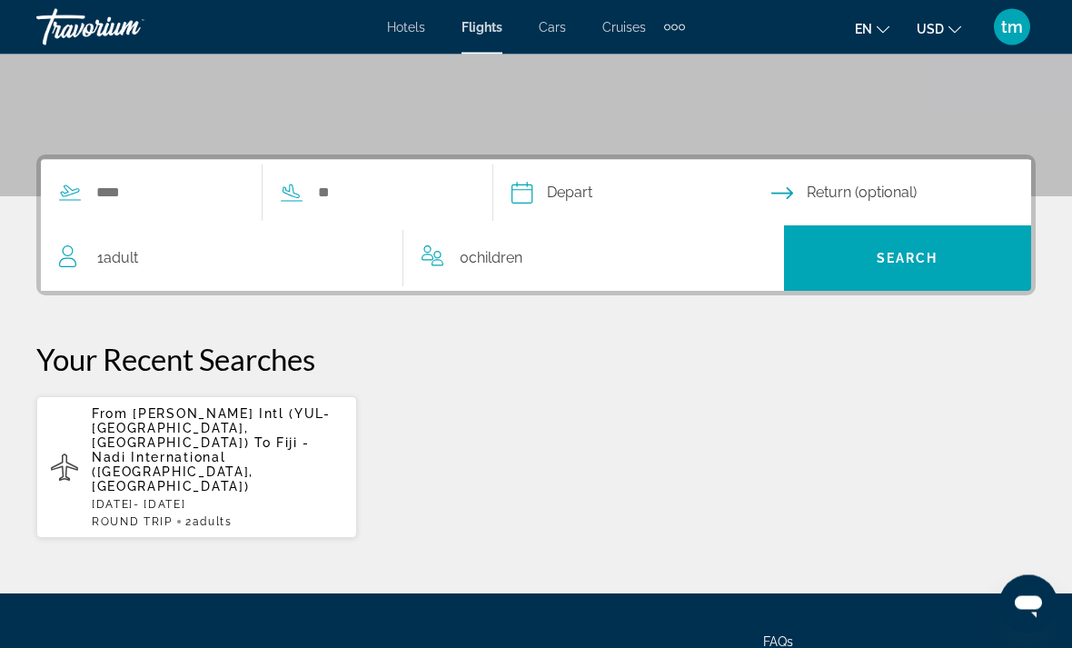
scroll to position [350, 0]
